Goal: Information Seeking & Learning: Learn about a topic

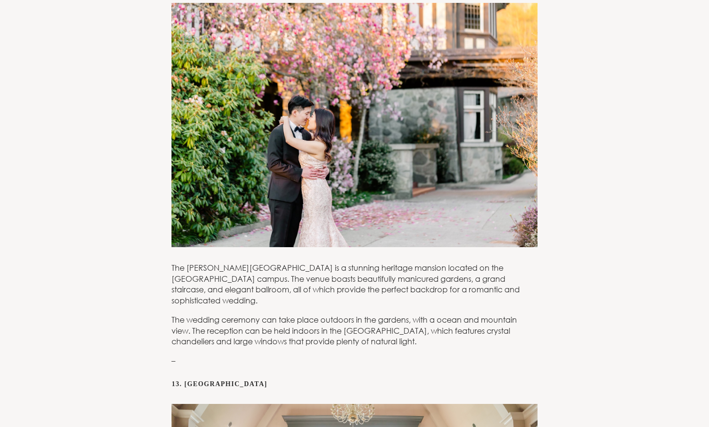
scroll to position [4084, 0]
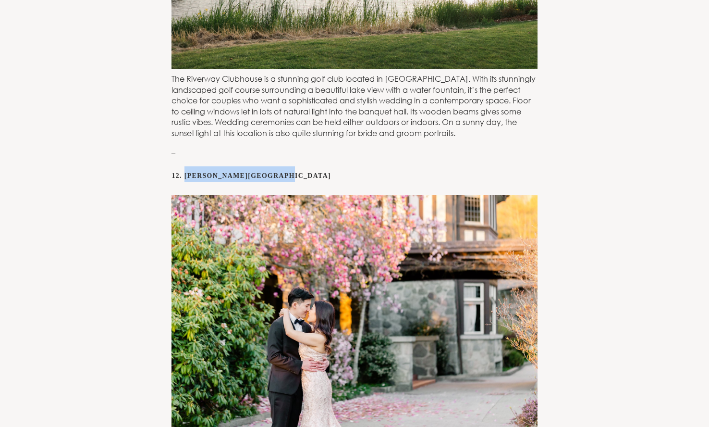
drag, startPoint x: 302, startPoint y: 129, endPoint x: 186, endPoint y: 131, distance: 115.3
click at [186, 166] on h3 "12. [PERSON_NAME][GEOGRAPHIC_DATA]" at bounding box center [355, 180] width 366 height 29
copy strong "[PERSON_NAME][GEOGRAPHIC_DATA]"
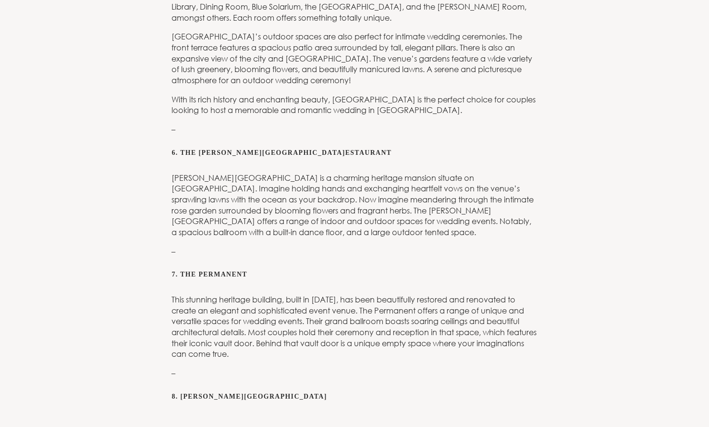
scroll to position [2642, 0]
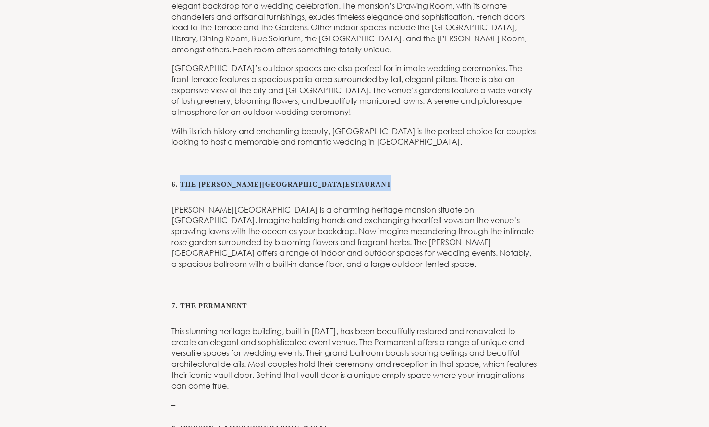
drag, startPoint x: 308, startPoint y: 133, endPoint x: 182, endPoint y: 129, distance: 125.9
click at [182, 175] on h3 "6. The [PERSON_NAME][GEOGRAPHIC_DATA] R estaurant" at bounding box center [355, 189] width 366 height 29
copy h3 "The [PERSON_NAME] House R estaurant"
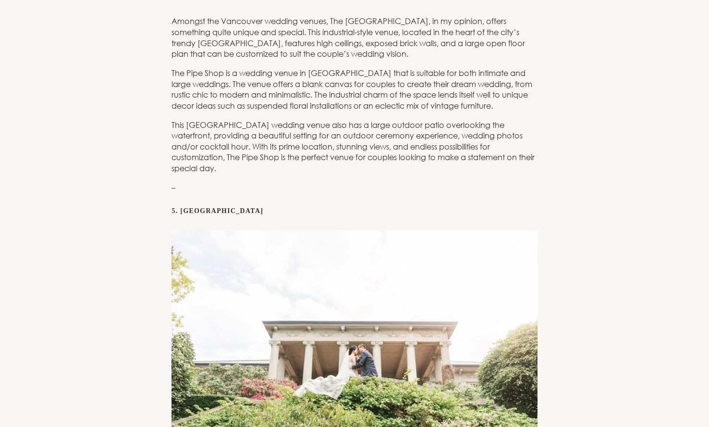
scroll to position [2114, 0]
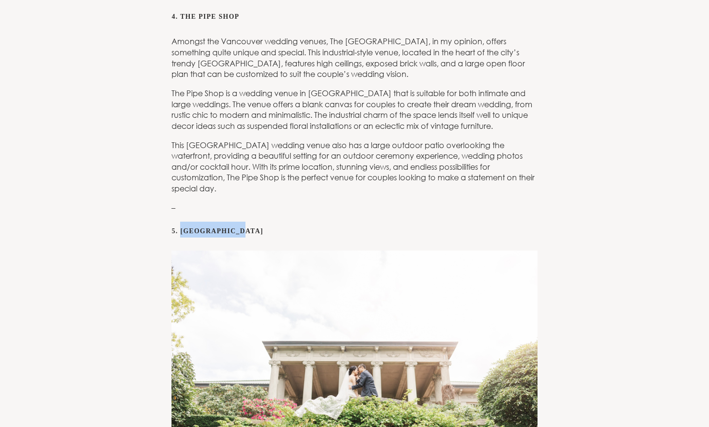
drag, startPoint x: 251, startPoint y: 179, endPoint x: 181, endPoint y: 183, distance: 70.7
click at [181, 221] on h3 "5. [GEOGRAPHIC_DATA]" at bounding box center [355, 235] width 366 height 29
copy strong "[GEOGRAPHIC_DATA]"
